Goal: Task Accomplishment & Management: Use online tool/utility

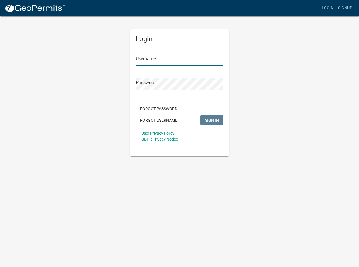
type input "[PERSON_NAME].[PERSON_NAME]"
click at [209, 119] on span "SIGN IN" at bounding box center [212, 120] width 14 height 5
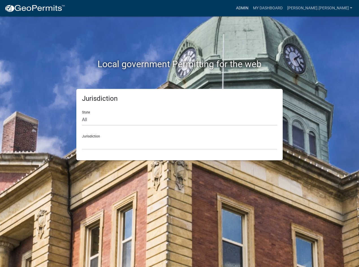
click at [250, 7] on link "Admin" at bounding box center [241, 8] width 17 height 11
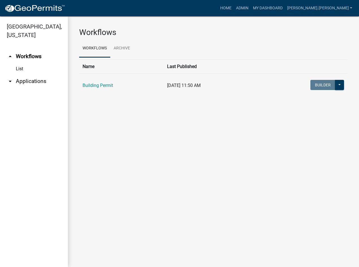
click at [29, 75] on link "arrow_drop_down Applications" at bounding box center [34, 82] width 68 height 14
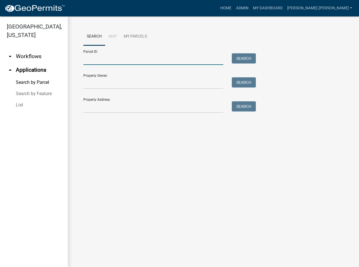
click at [119, 61] on input "Parcel ID:" at bounding box center [153, 59] width 140 height 12
paste input "64-11-13-200-001.000-018"
click at [247, 56] on button "Search" at bounding box center [243, 58] width 24 height 10
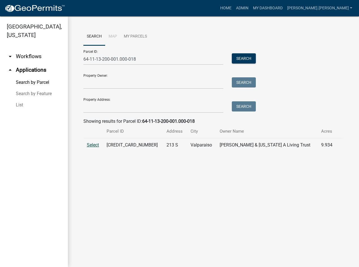
click at [91, 146] on span "Select" at bounding box center [93, 144] width 12 height 5
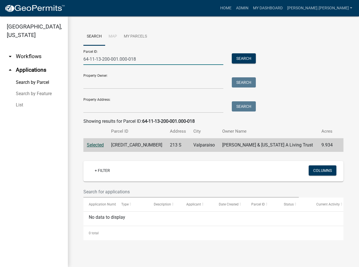
drag, startPoint x: 147, startPoint y: 55, endPoint x: -38, endPoint y: 54, distance: 185.2
click at [0, 54] on html "Internet Explorer does NOT work with GeoPermits. Get a new browser for more sec…" at bounding box center [179, 133] width 359 height 267
paste input "64-11-13-200-003"
type input "64-11-13-200-003.000-018"
click at [249, 59] on button "Search" at bounding box center [243, 58] width 24 height 10
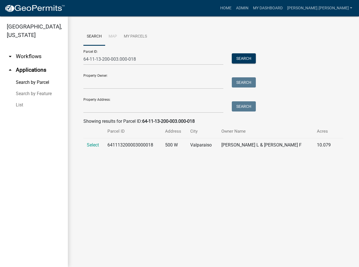
click at [89, 142] on td "Select" at bounding box center [93, 145] width 21 height 14
click at [90, 146] on span "Select" at bounding box center [93, 144] width 12 height 5
